Goal: Task Accomplishment & Management: Manage account settings

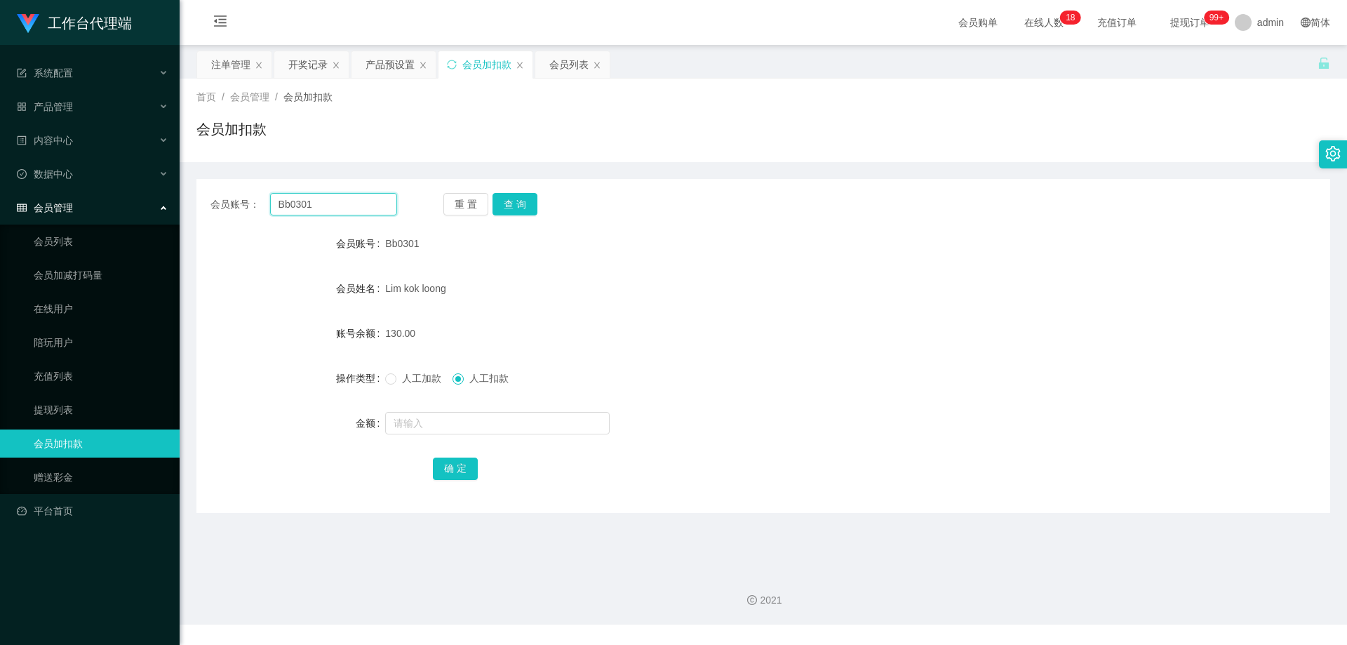
drag, startPoint x: 316, startPoint y: 208, endPoint x: 182, endPoint y: 201, distance: 133.5
click at [160, 203] on section "工作台代理端 系统配置 产品管理 产品列表 产品预设置 开奖记录 注单管理 即时注单 内容中心 数据中心 会员管理 会员列表 会员加减打码量 在线用户 陪玩用…" at bounding box center [673, 312] width 1347 height 625
paste input "96285066"
type input "96285066"
click at [513, 201] on button "查 询" at bounding box center [515, 204] width 45 height 22
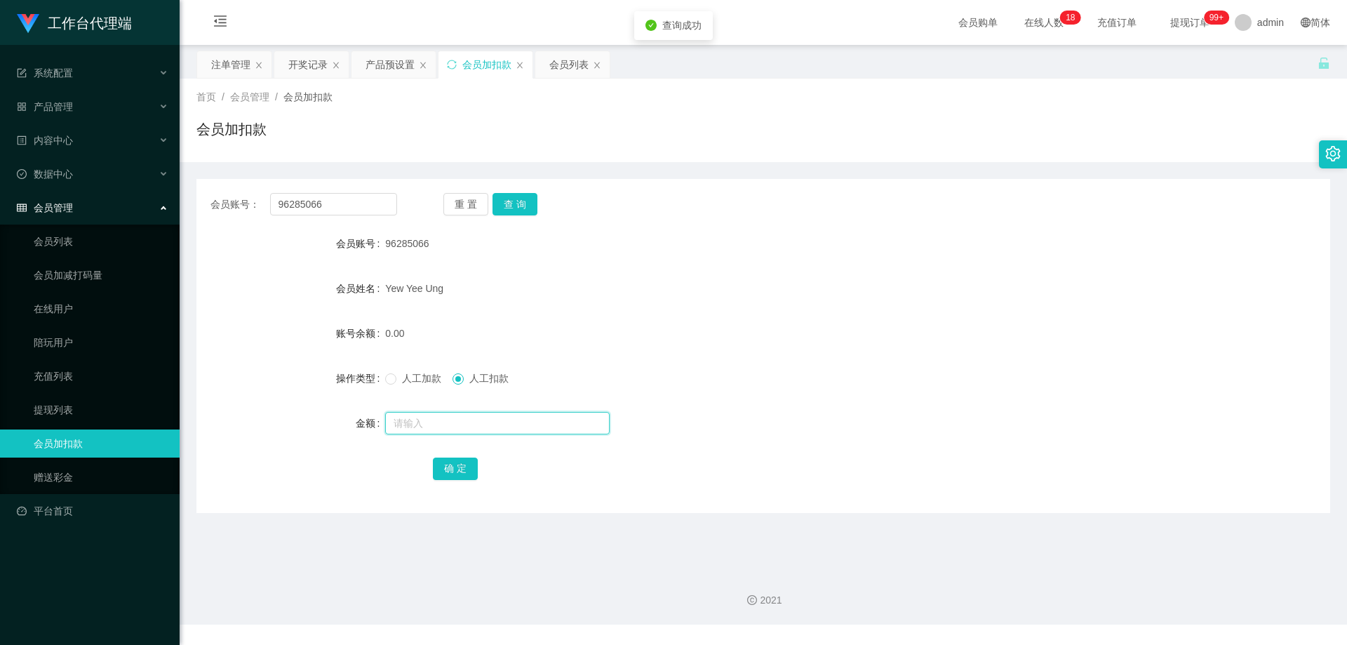
click at [474, 426] on input "text" at bounding box center [497, 423] width 225 height 22
click at [420, 378] on span "人工加款" at bounding box center [422, 378] width 51 height 11
click at [430, 426] on input "text" at bounding box center [497, 423] width 225 height 22
type input "100"
click at [466, 458] on button "确 定" at bounding box center [455, 469] width 45 height 22
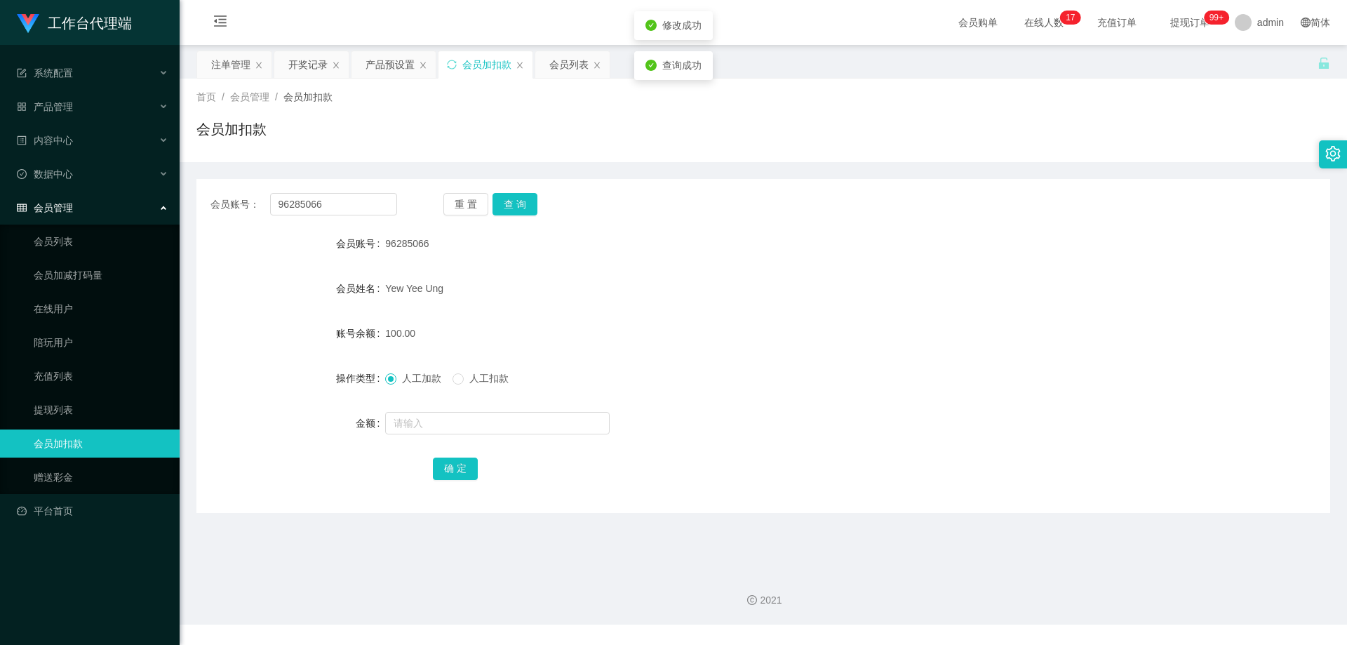
drag, startPoint x: 623, startPoint y: 331, endPoint x: 634, endPoint y: 322, distance: 14.0
click at [623, 331] on div "100.00" at bounding box center [716, 333] width 662 height 28
click at [394, 65] on div "产品预设置" at bounding box center [390, 64] width 49 height 27
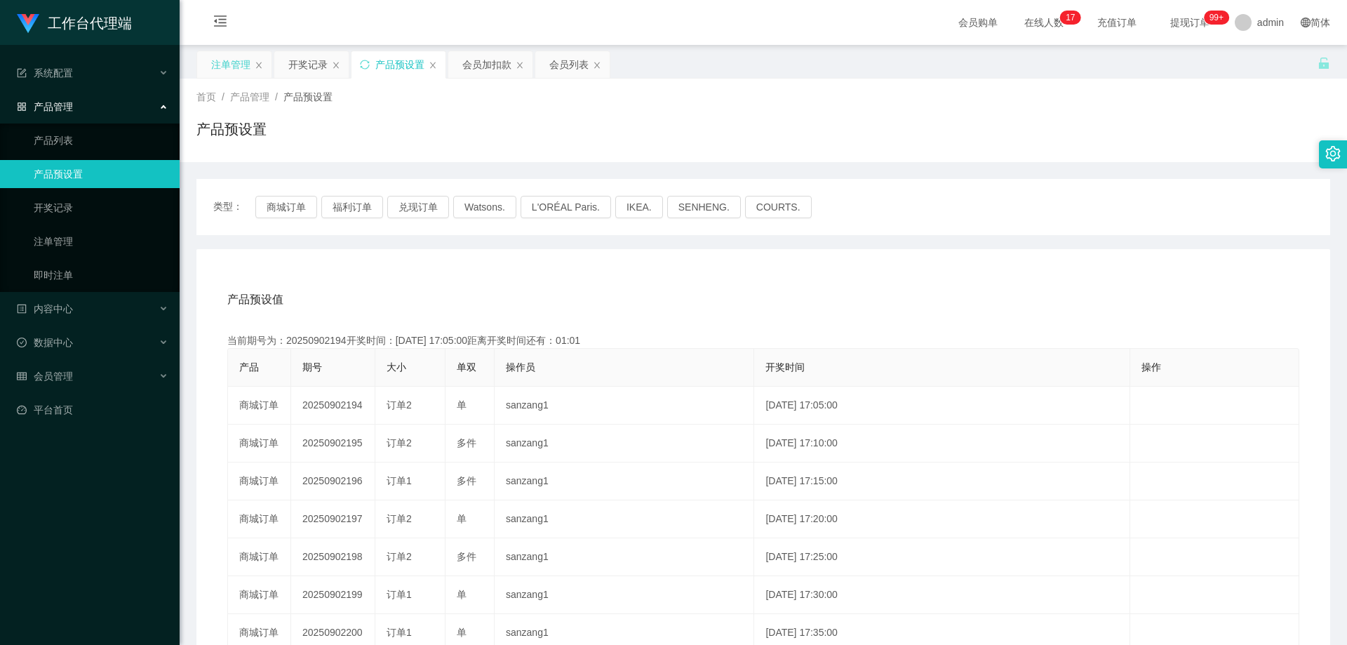
click at [227, 62] on div "注单管理" at bounding box center [230, 64] width 39 height 27
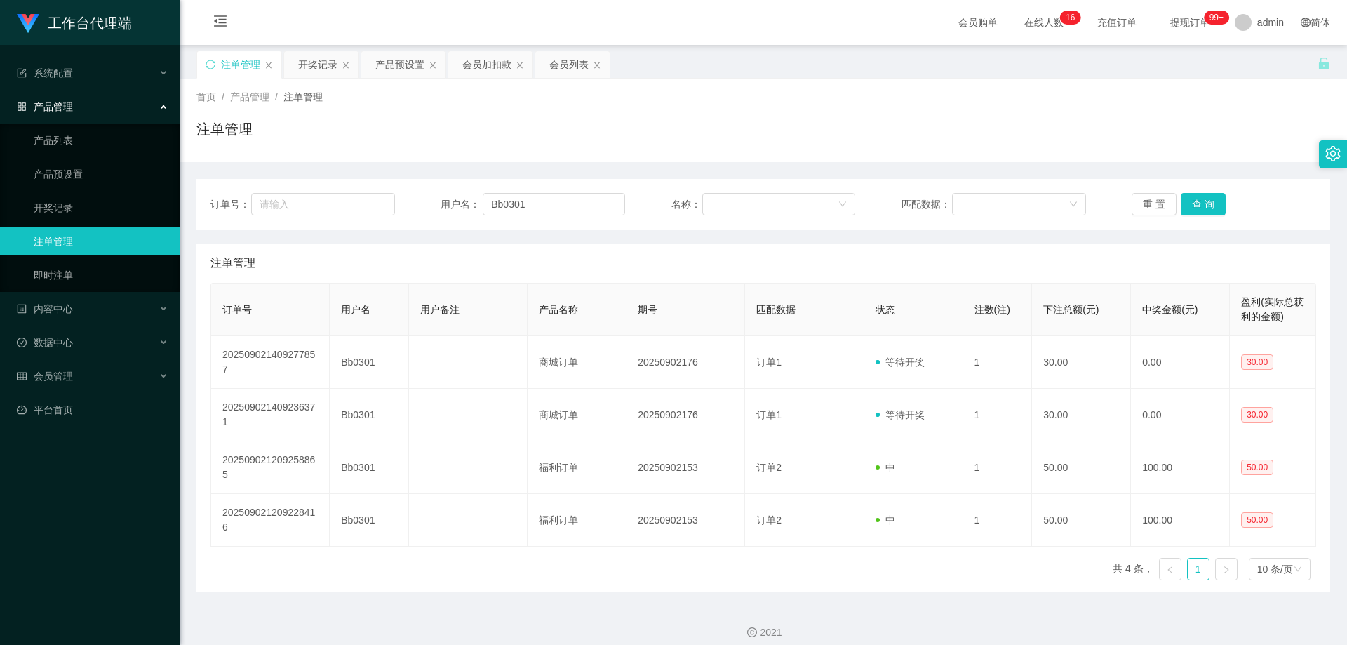
drag, startPoint x: 559, startPoint y: 65, endPoint x: 218, endPoint y: 66, distance: 341.1
click at [211, 66] on div "注单管理 开奖记录 产品预设置 会员加扣款 会员列表" at bounding box center [404, 75] width 415 height 48
drag, startPoint x: 573, startPoint y: 67, endPoint x: 613, endPoint y: 65, distance: 40.1
click at [524, 69] on div "注单管理 开奖记录 产品预设置 会员加扣款 会员列表" at bounding box center [404, 75] width 415 height 48
click at [563, 55] on div "会员列表" at bounding box center [569, 64] width 39 height 27
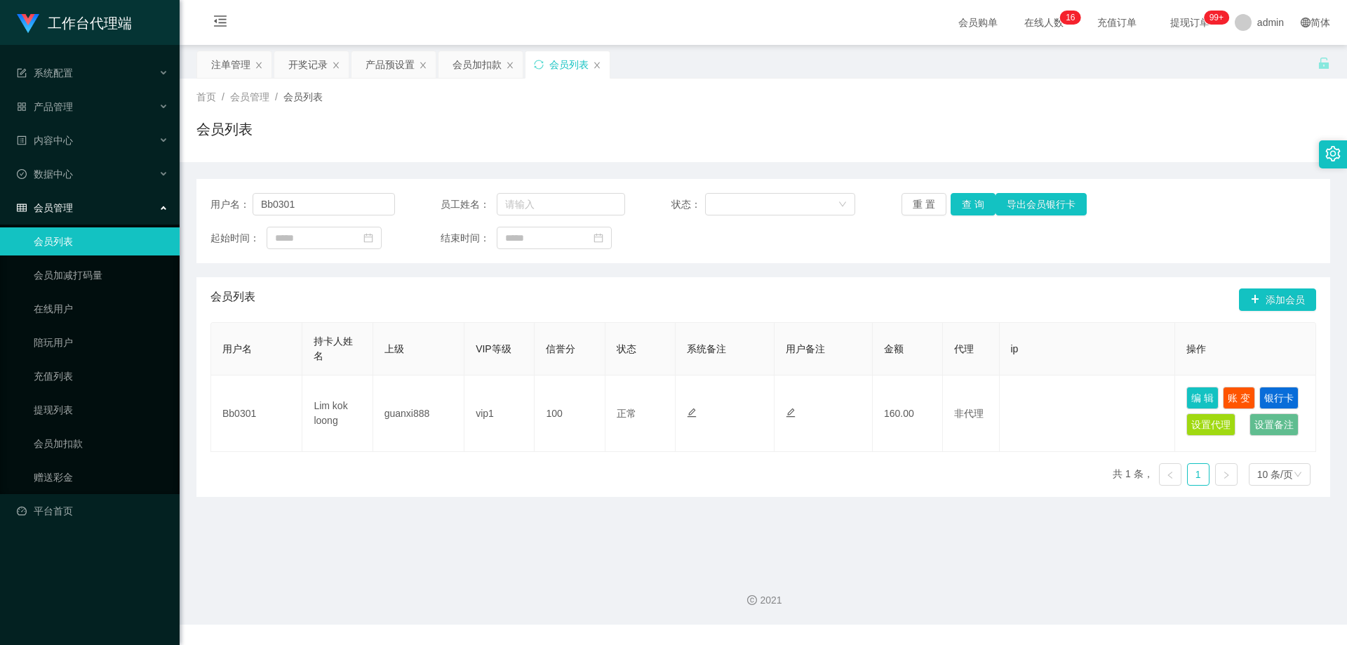
click at [566, 62] on div "会员列表" at bounding box center [569, 64] width 39 height 27
click at [516, 62] on div "会员加扣款" at bounding box center [481, 64] width 84 height 27
drag, startPoint x: 510, startPoint y: 63, endPoint x: 500, endPoint y: 64, distance: 9.2
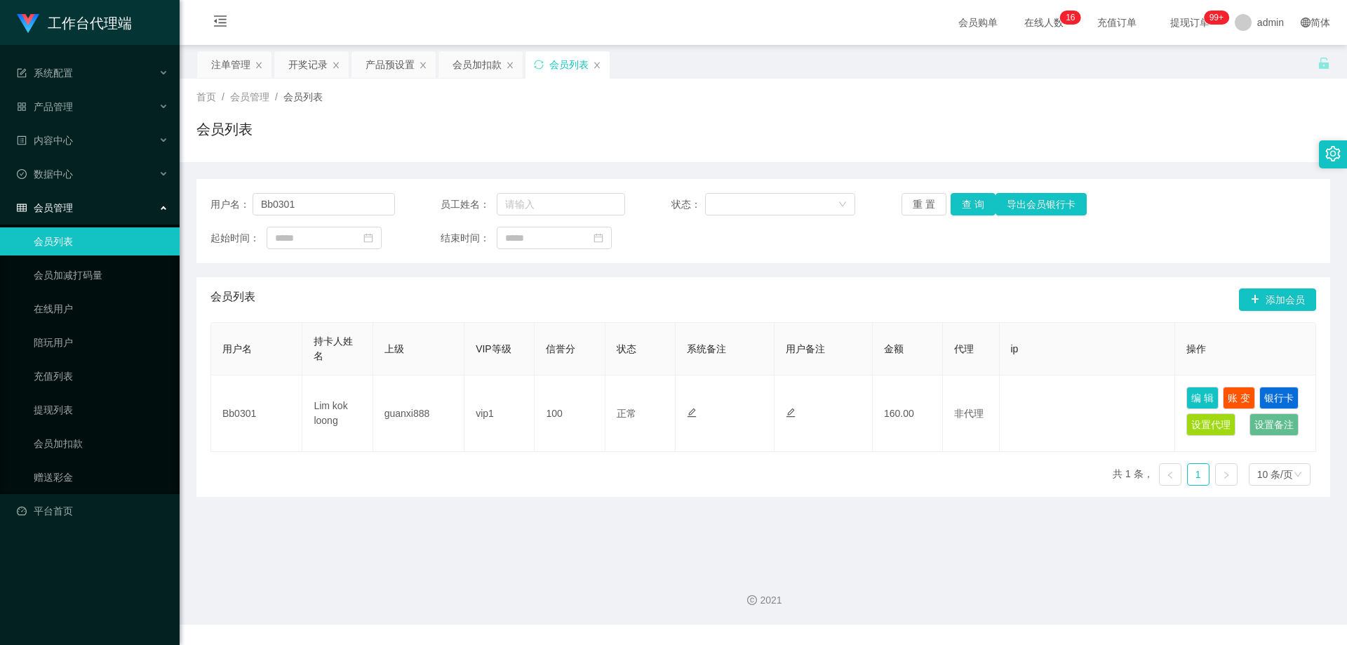
click at [509, 63] on icon "图标: close" at bounding box center [510, 65] width 8 height 8
drag, startPoint x: 426, startPoint y: 65, endPoint x: 399, endPoint y: 62, distance: 27.5
click at [425, 65] on icon "图标: close" at bounding box center [423, 65] width 8 height 8
drag, startPoint x: 335, startPoint y: 65, endPoint x: 317, endPoint y: 65, distance: 18.9
click at [335, 65] on icon "图标: close" at bounding box center [336, 65] width 6 height 6
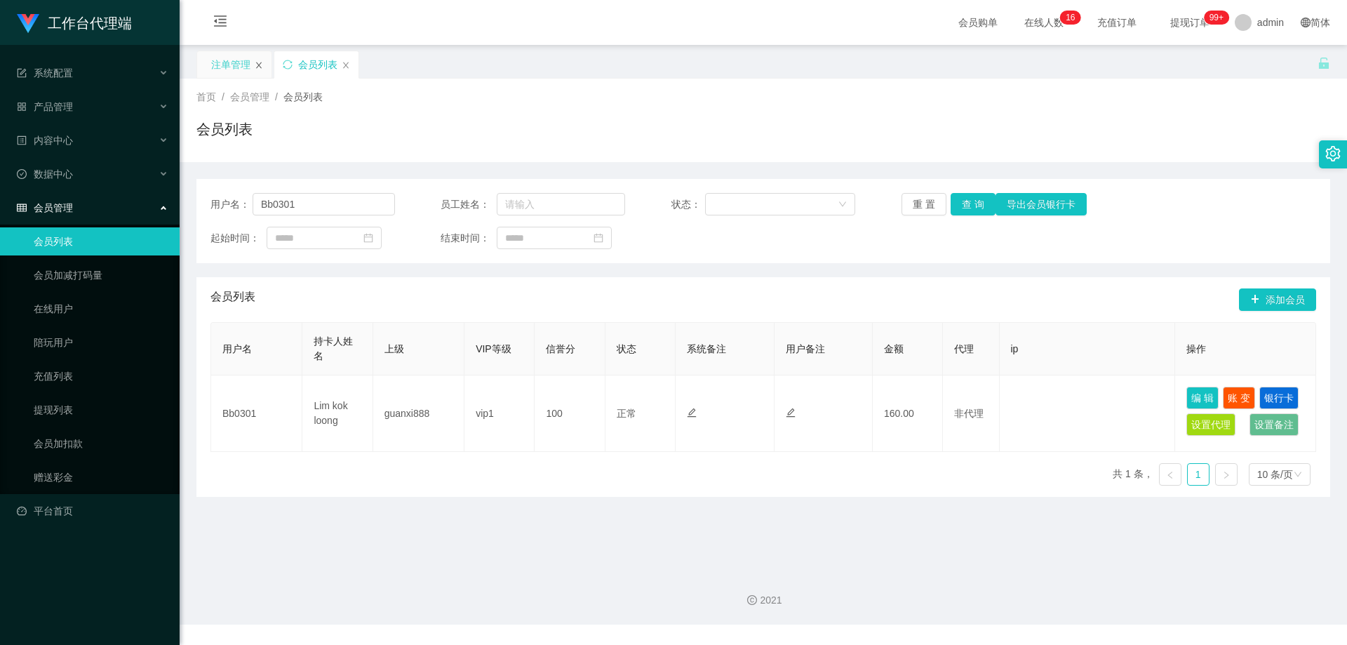
click at [255, 64] on icon "图标: close" at bounding box center [259, 65] width 8 height 8
click at [67, 445] on link "会员加扣款" at bounding box center [101, 444] width 135 height 28
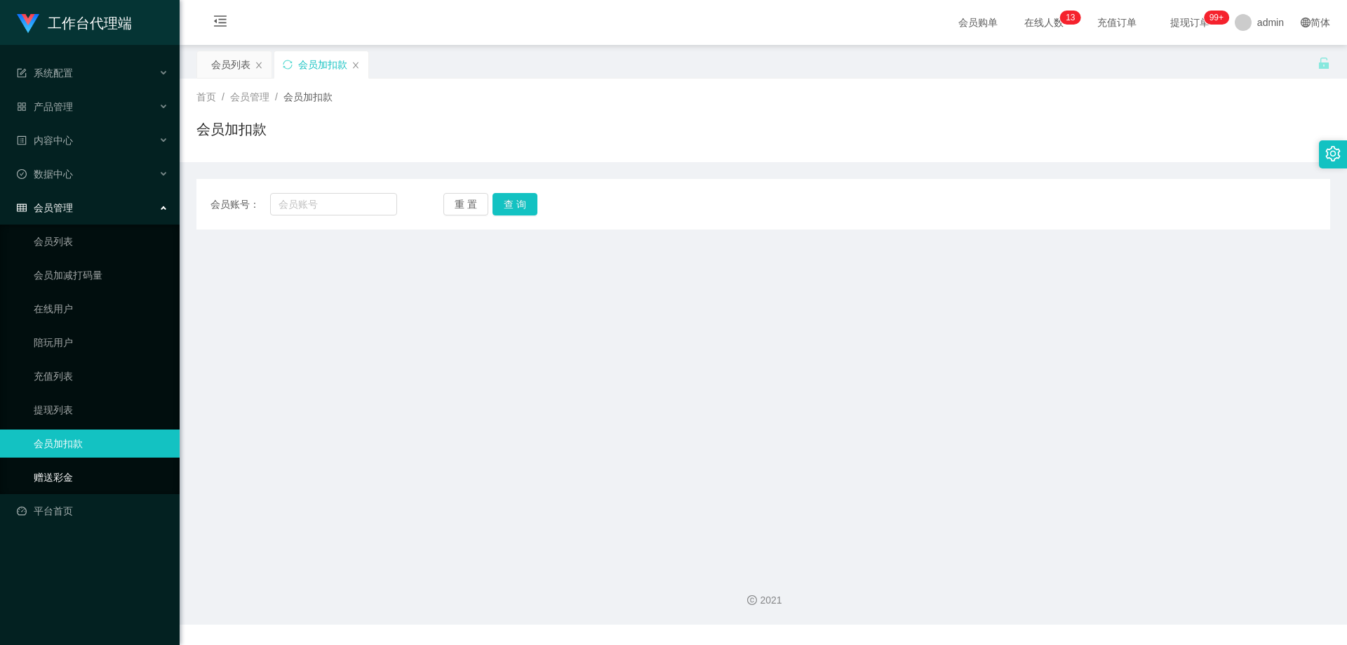
click at [48, 477] on link "赠送彩金" at bounding box center [101, 477] width 135 height 28
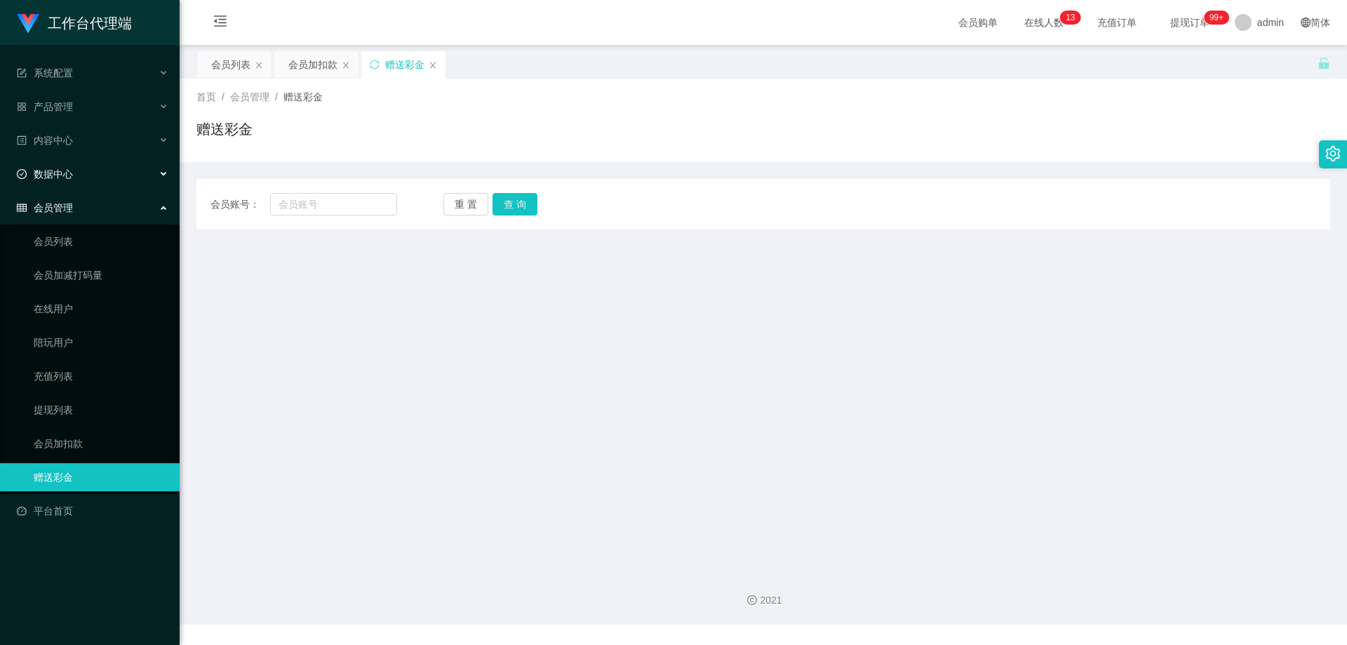
click at [69, 170] on span "数据中心" at bounding box center [45, 173] width 56 height 11
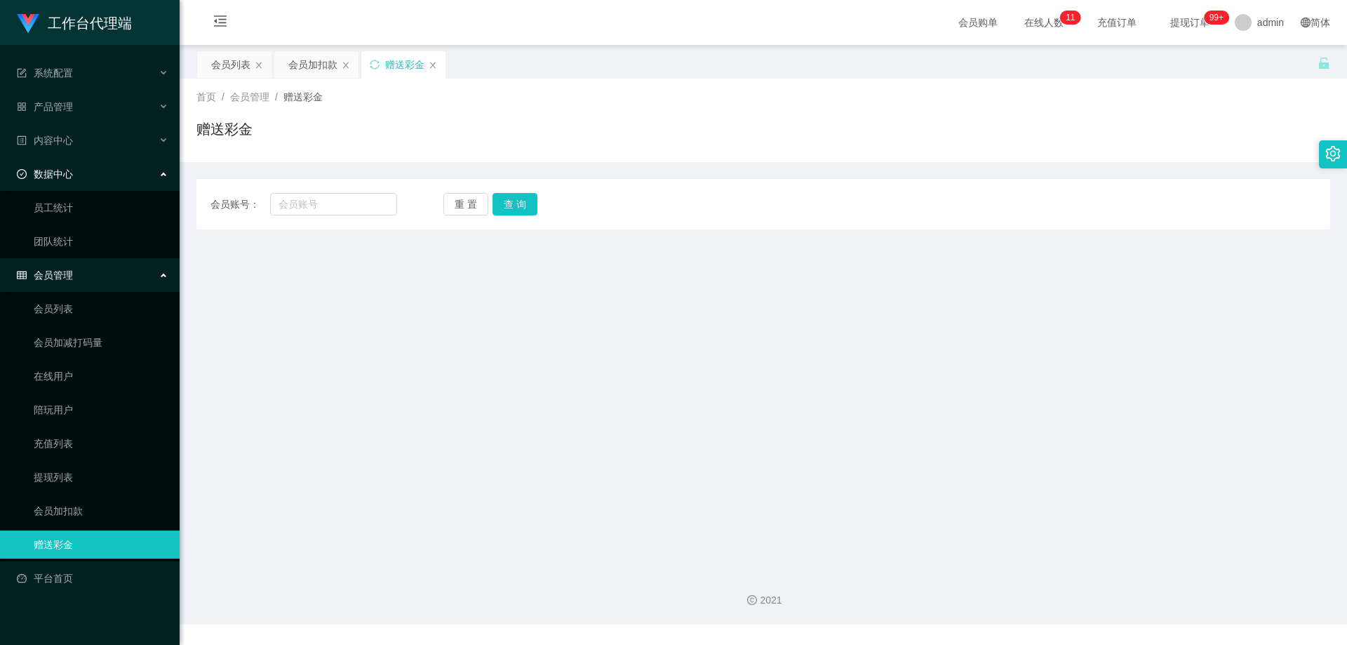
click at [84, 171] on div "数据中心" at bounding box center [90, 174] width 180 height 28
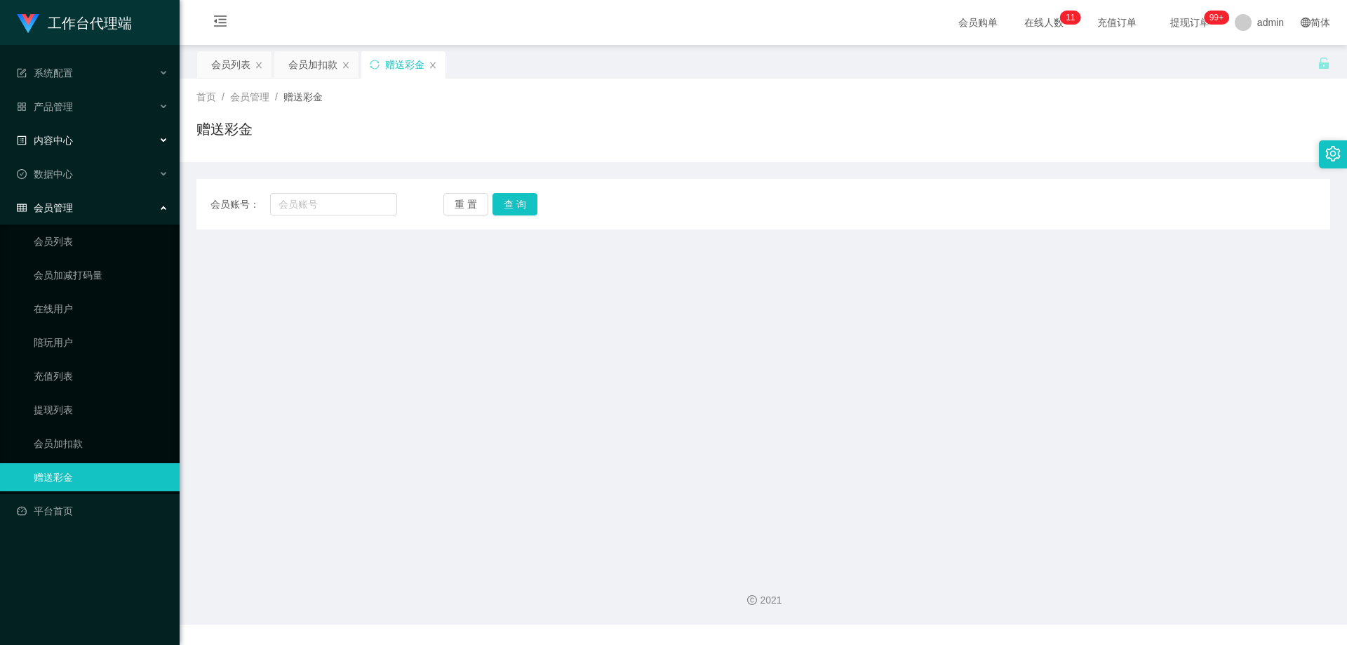
click at [93, 135] on div "内容中心" at bounding box center [90, 140] width 180 height 28
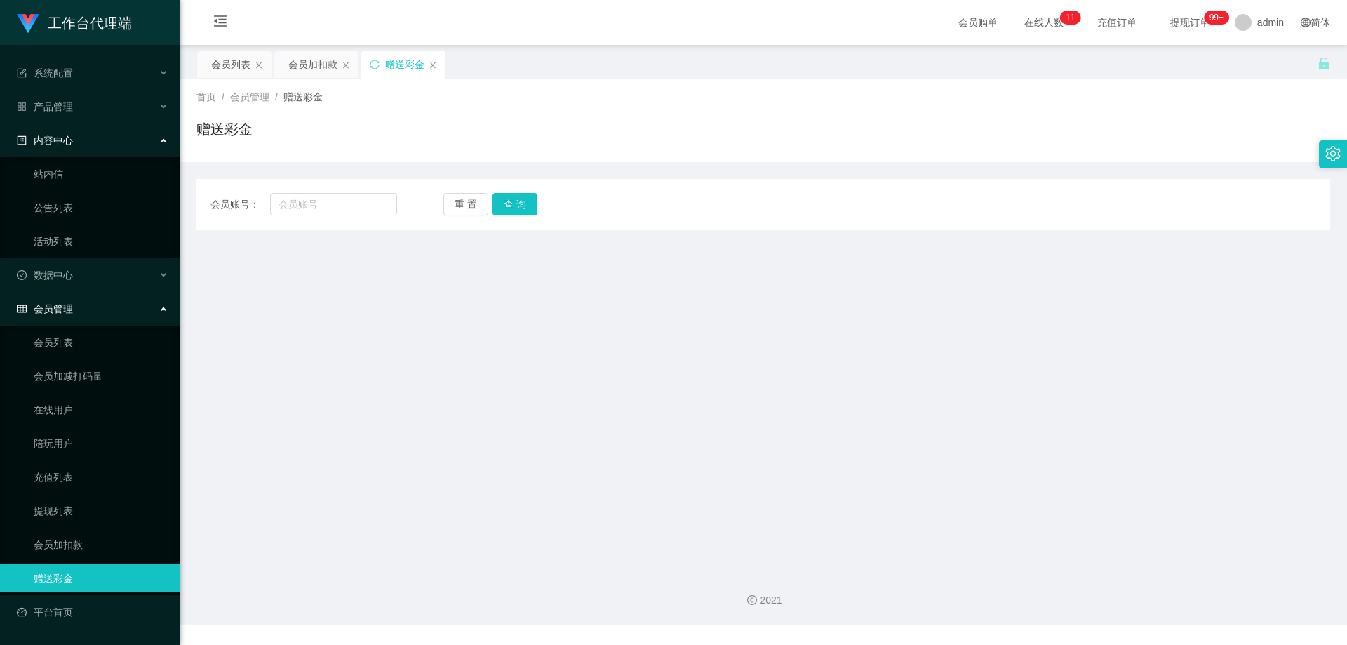
click at [97, 133] on div "内容中心" at bounding box center [90, 140] width 180 height 28
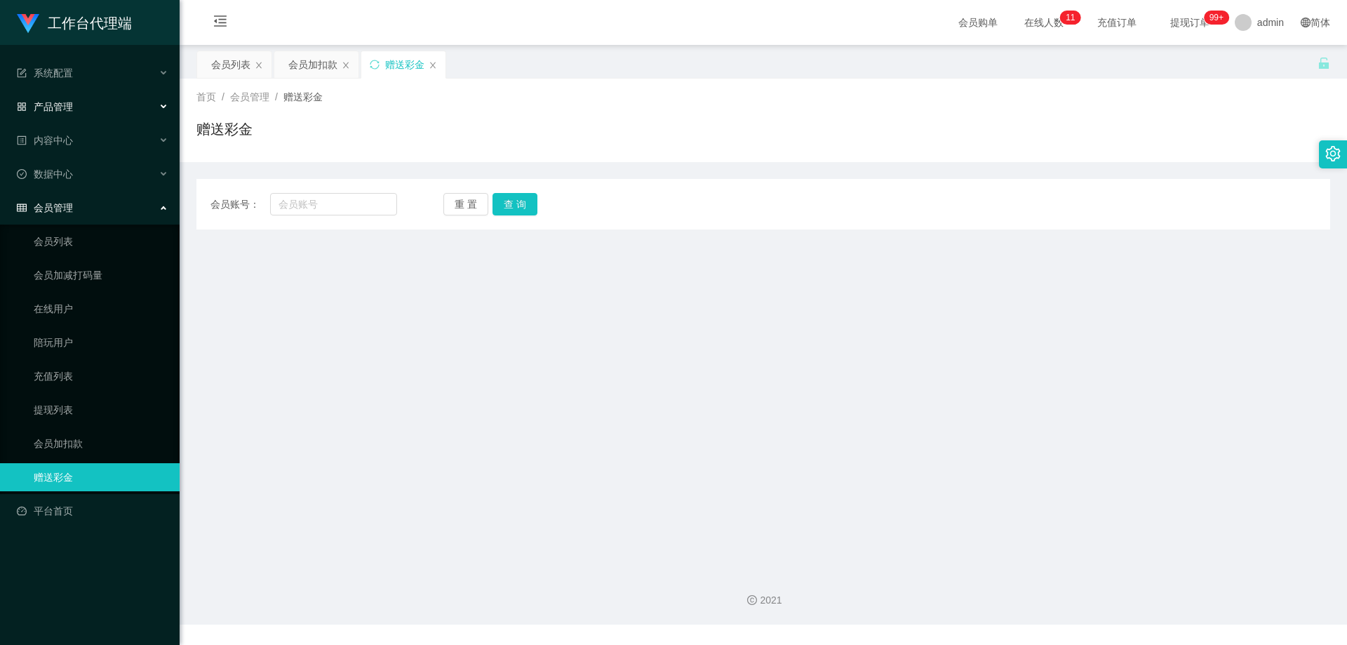
click at [97, 107] on div "产品管理" at bounding box center [90, 107] width 180 height 28
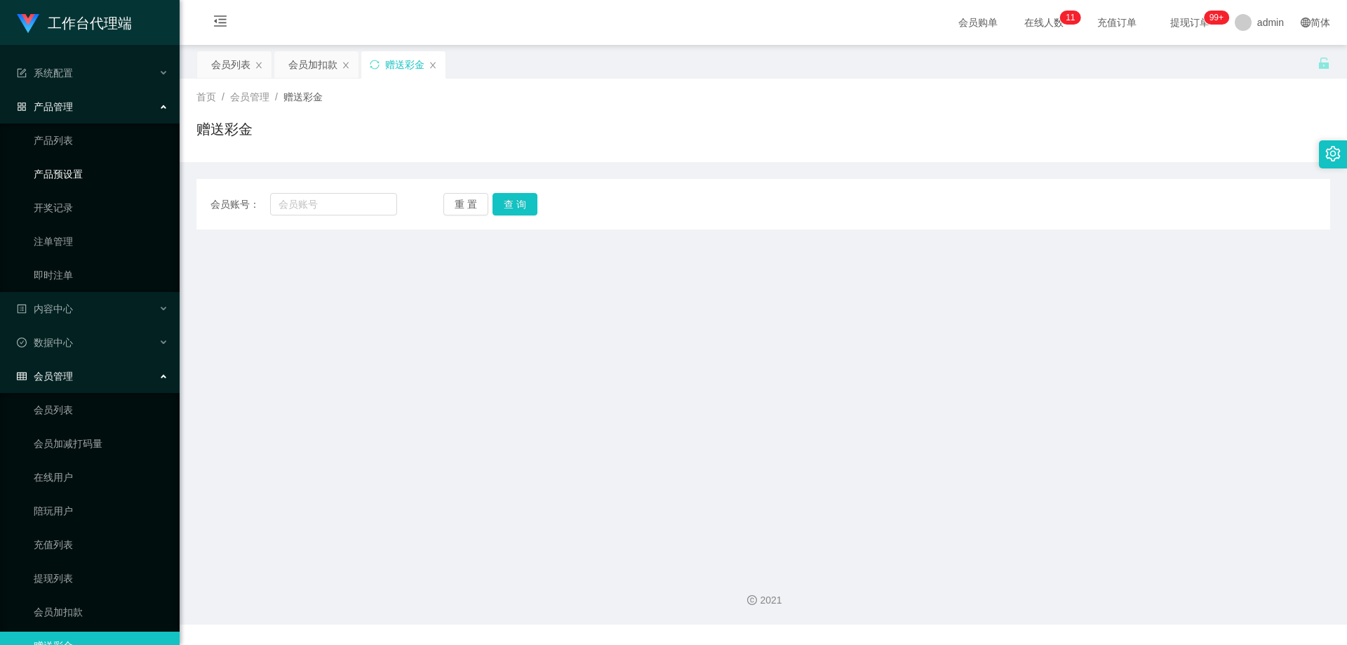
click at [58, 178] on link "产品预设置" at bounding box center [101, 174] width 135 height 28
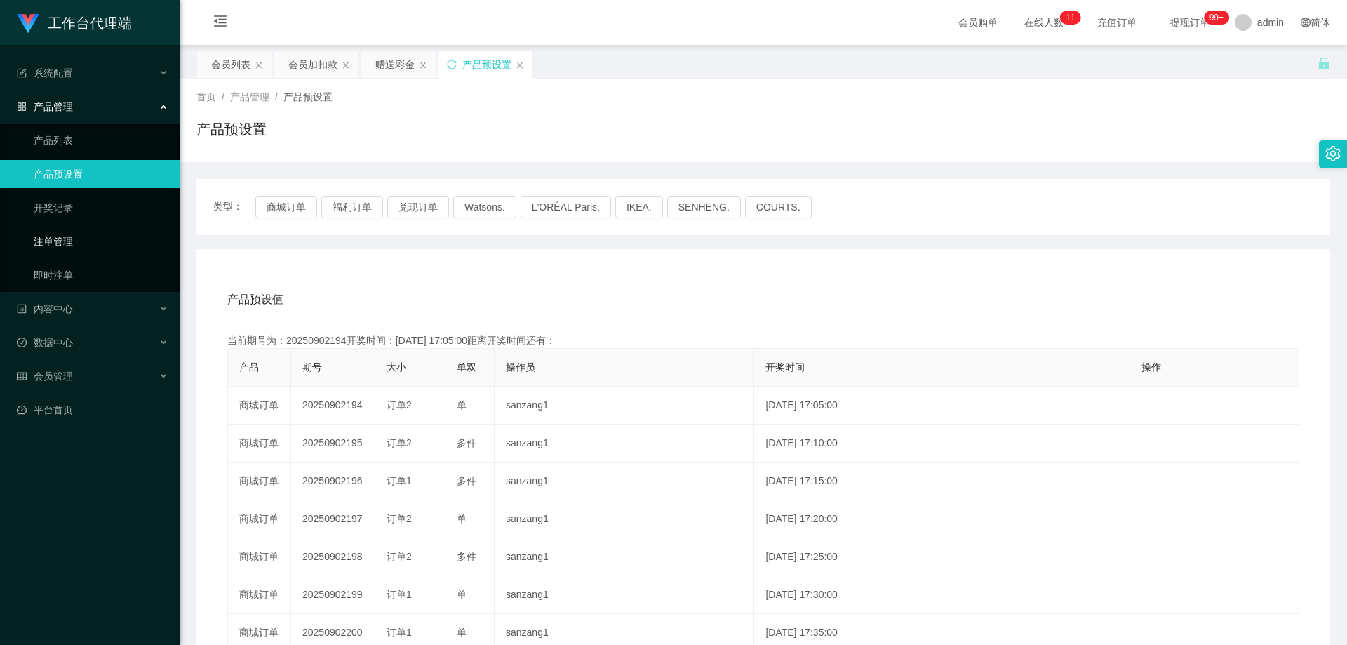
click at [61, 244] on link "注单管理" at bounding box center [101, 241] width 135 height 28
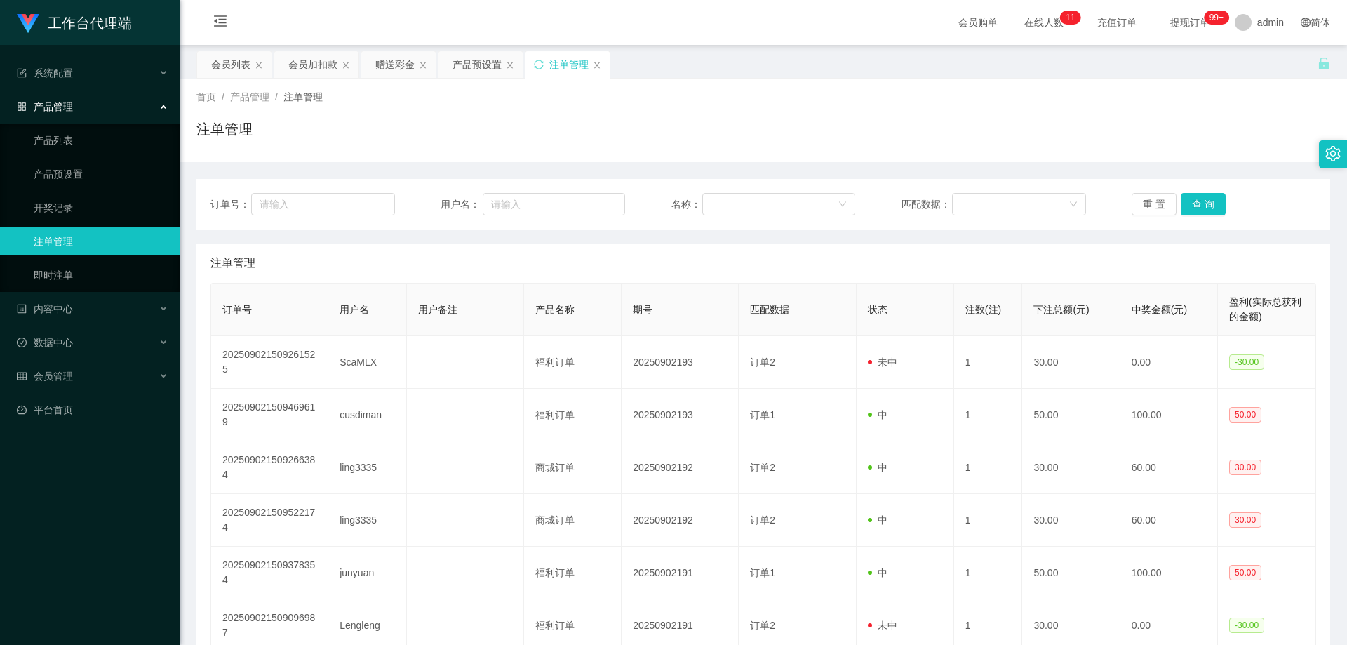
click at [693, 50] on main "关闭左侧 关闭右侧 关闭其它 刷新页面 会员列表 会员加扣款 赠送彩金 产品预设置 注单管理 首页 / 产品管理 / 注单管理 / 注单管理 订单号： 用户名…" at bounding box center [764, 476] width 1168 height 863
click at [508, 205] on input "text" at bounding box center [554, 204] width 142 height 22
paste input "96285066"
type input "96285066"
click at [468, 65] on div "产品预设置" at bounding box center [477, 64] width 49 height 27
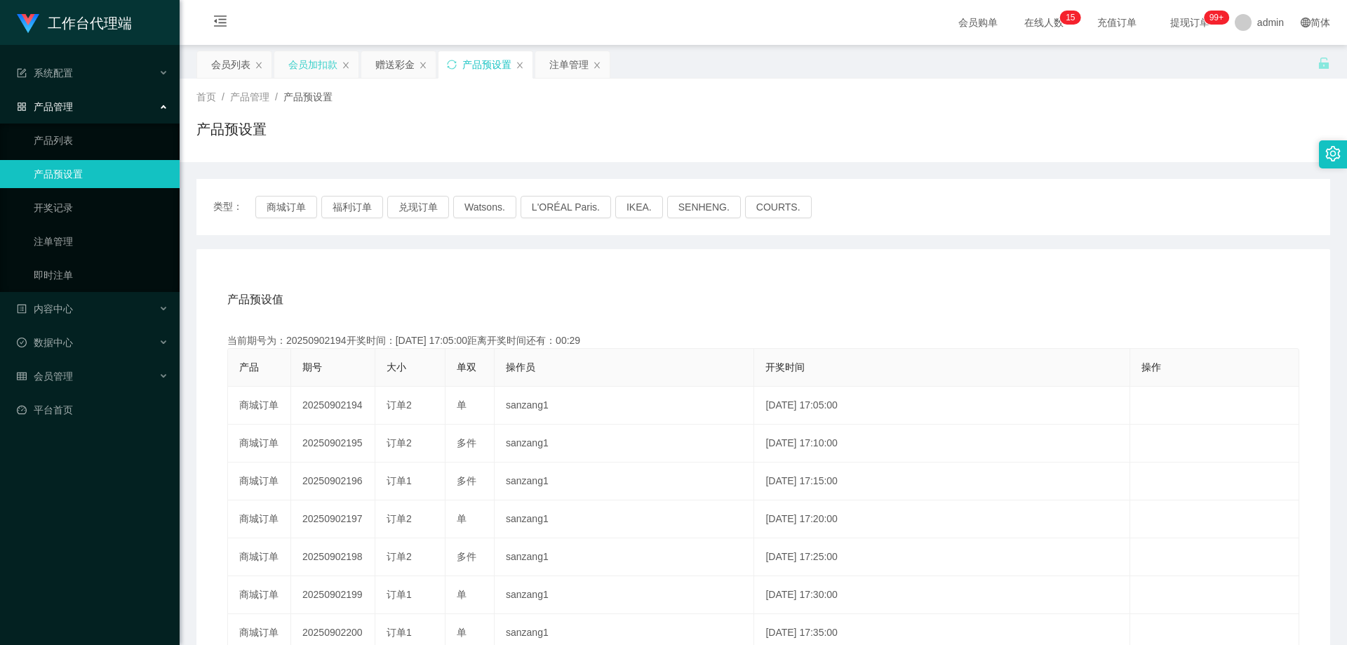
click at [312, 64] on div "会员加扣款" at bounding box center [312, 64] width 49 height 27
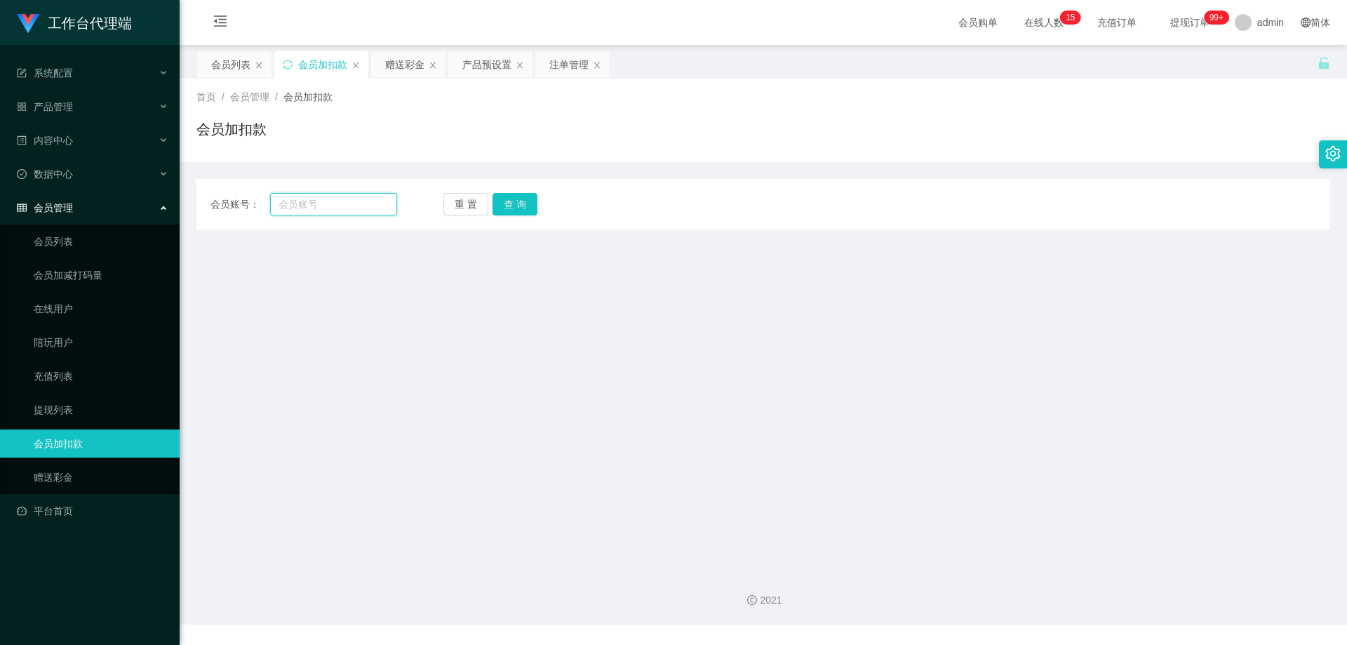
drag, startPoint x: 326, startPoint y: 203, endPoint x: 400, endPoint y: 201, distance: 73.7
click at [328, 203] on input "text" at bounding box center [333, 204] width 127 height 22
paste input "96285066"
type input "96285066"
click at [514, 203] on button "查 询" at bounding box center [515, 204] width 45 height 22
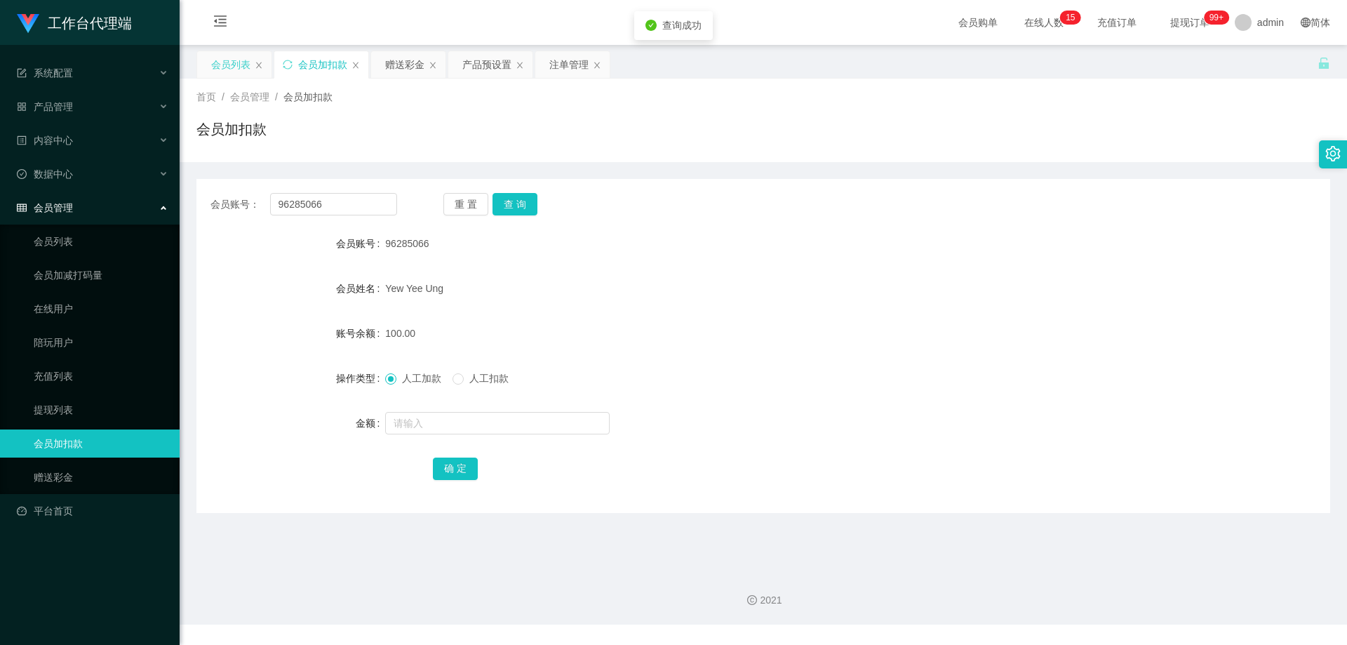
click at [208, 60] on div "会员列表" at bounding box center [234, 64] width 74 height 27
click at [229, 63] on div "会员列表" at bounding box center [230, 64] width 39 height 27
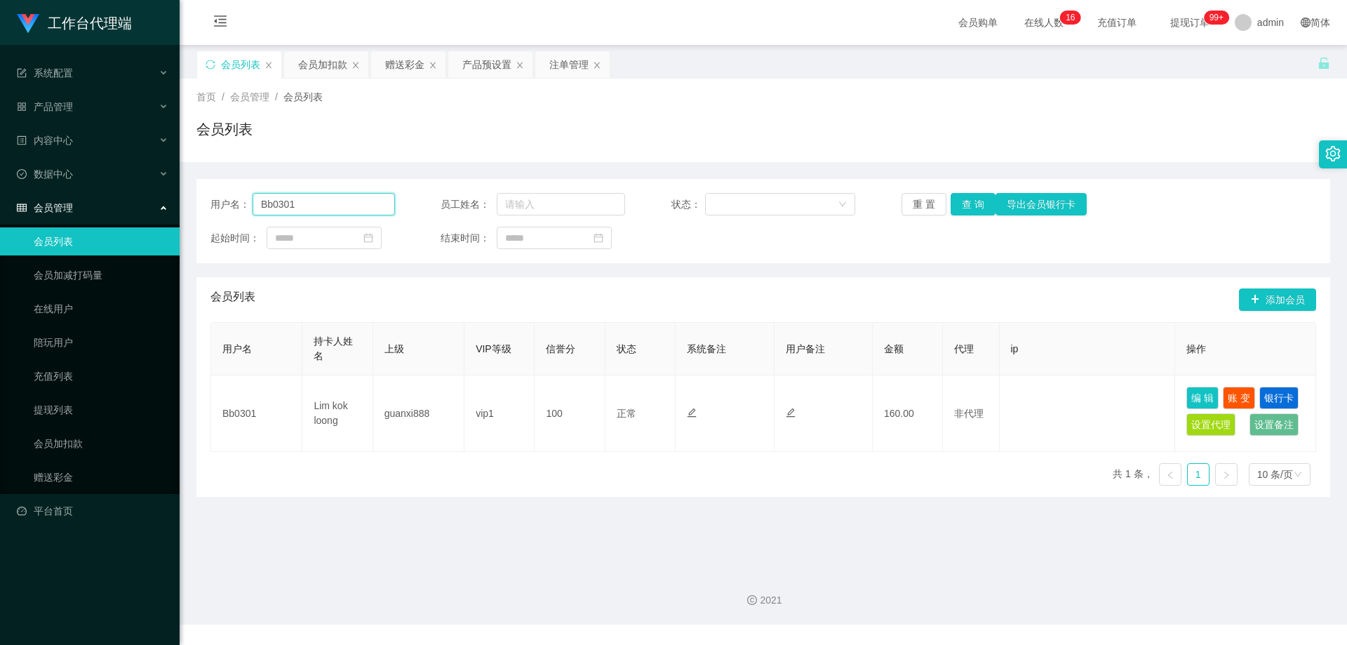
click at [241, 197] on div "用户名： Bb0301" at bounding box center [303, 204] width 185 height 22
paste input "96285066"
type input "96285066"
click at [961, 208] on button "查 询" at bounding box center [973, 204] width 45 height 22
click at [792, 131] on div "会员列表" at bounding box center [764, 135] width 1134 height 32
